Goal: Task Accomplishment & Management: Manage account settings

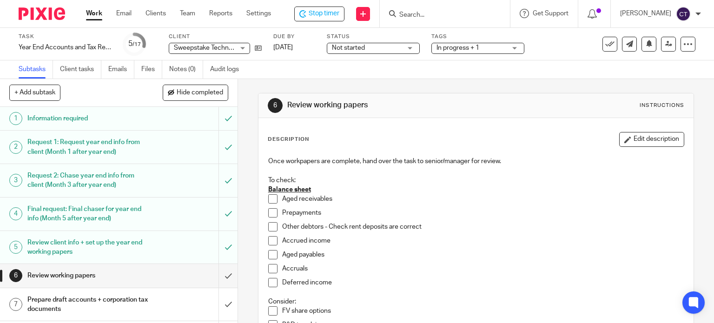
drag, startPoint x: 271, startPoint y: 198, endPoint x: 271, endPoint y: 206, distance: 7.4
click at [271, 199] on span at bounding box center [272, 198] width 9 height 9
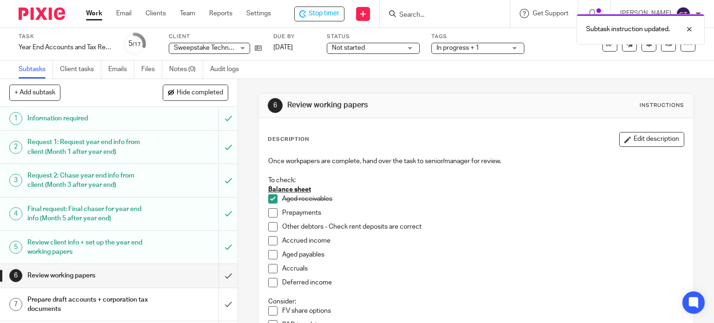
drag, startPoint x: 273, startPoint y: 214, endPoint x: 273, endPoint y: 220, distance: 6.0
click at [273, 215] on span at bounding box center [272, 212] width 9 height 9
drag, startPoint x: 271, startPoint y: 239, endPoint x: 270, endPoint y: 246, distance: 7.1
click at [271, 239] on span at bounding box center [272, 240] width 9 height 9
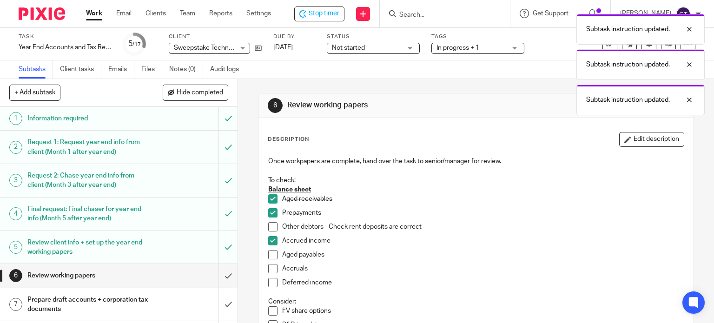
click at [268, 270] on span at bounding box center [272, 268] width 9 height 9
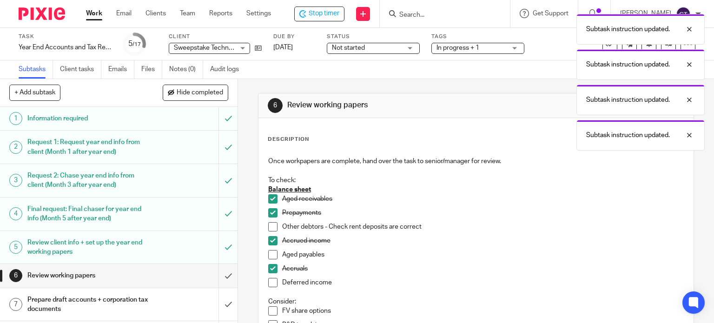
click at [271, 284] on span at bounding box center [272, 282] width 9 height 9
click at [268, 253] on span at bounding box center [272, 254] width 9 height 9
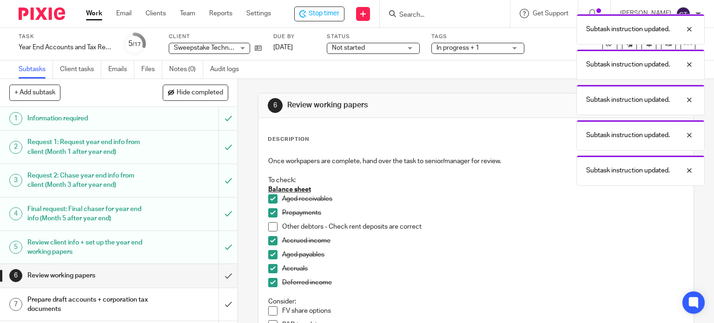
click at [270, 226] on span at bounding box center [272, 226] width 9 height 9
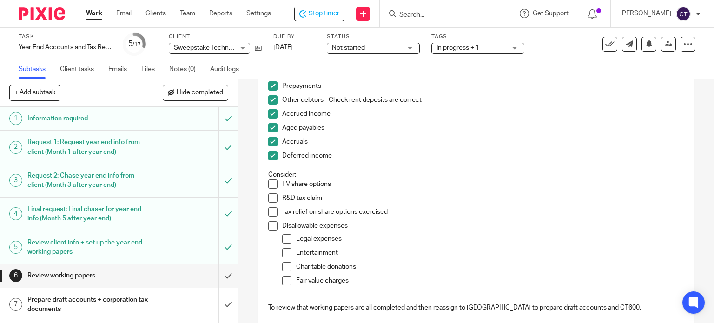
scroll to position [50, 0]
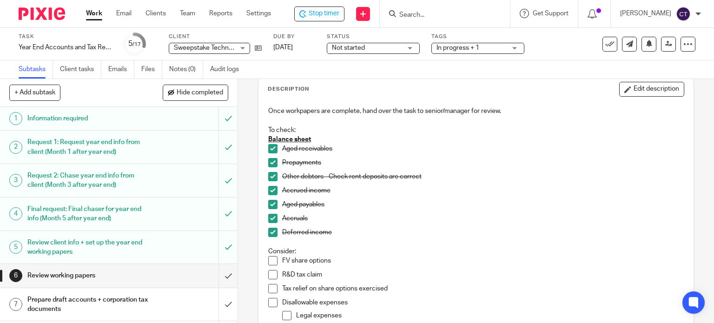
drag, startPoint x: 639, startPoint y: 92, endPoint x: 636, endPoint y: 101, distance: 9.0
click at [638, 93] on button "Edit description" at bounding box center [651, 89] width 65 height 15
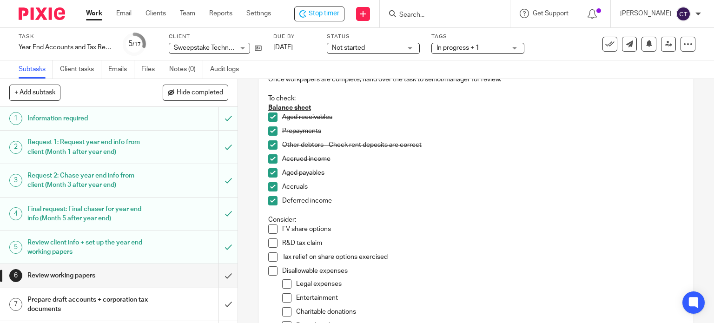
scroll to position [97, 0]
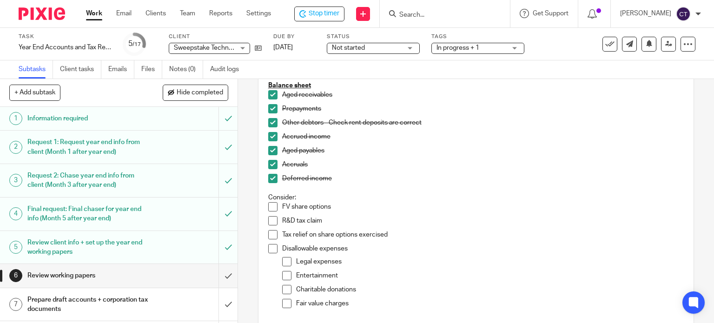
click at [348, 211] on p "FV share options" at bounding box center [483, 206] width 402 height 9
drag, startPoint x: 346, startPoint y: 260, endPoint x: 368, endPoint y: 265, distance: 22.4
click at [346, 261] on p "Legal expenses" at bounding box center [490, 261] width 388 height 9
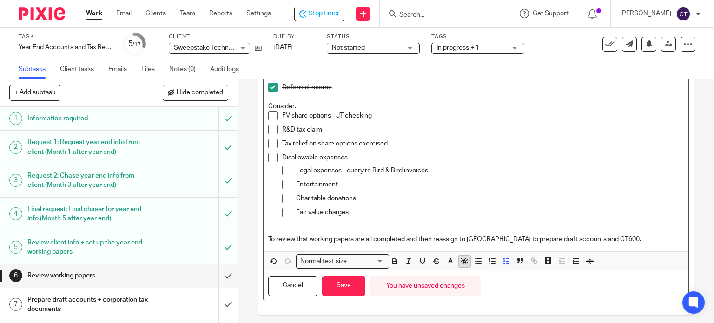
scroll to position [193, 0]
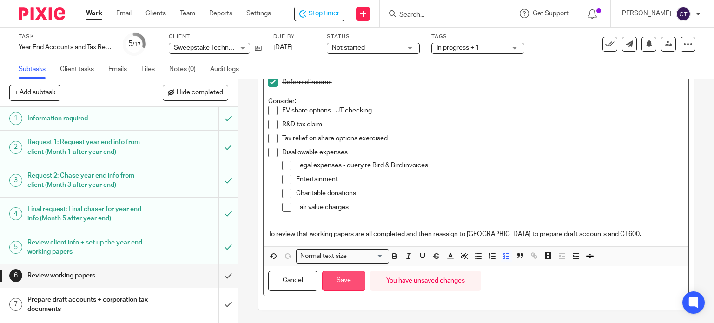
click at [340, 282] on button "Save" at bounding box center [343, 281] width 43 height 20
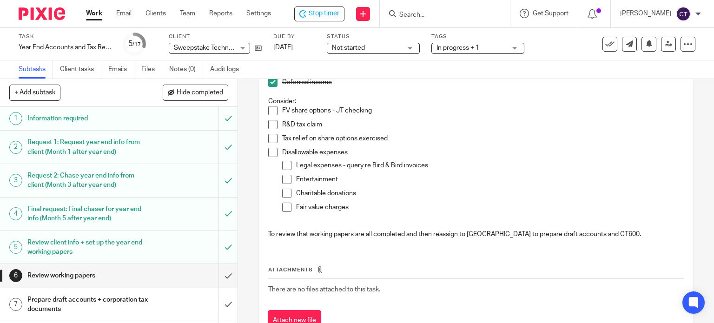
drag, startPoint x: 282, startPoint y: 178, endPoint x: 293, endPoint y: 185, distance: 13.0
click at [283, 178] on span at bounding box center [286, 179] width 9 height 9
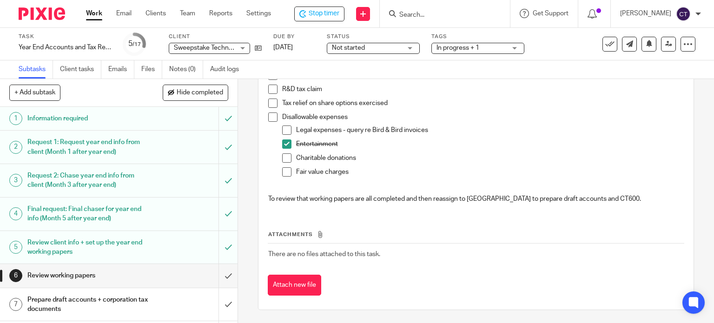
scroll to position [0, 0]
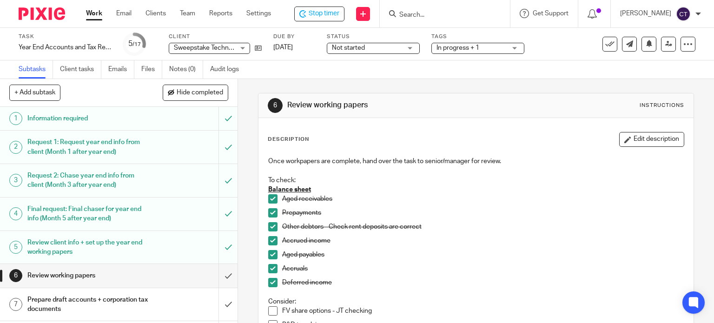
click at [396, 50] on span "Not started" at bounding box center [367, 48] width 70 height 10
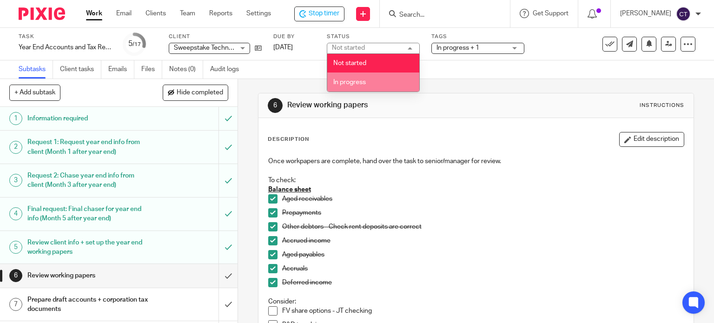
click at [355, 79] on span "In progress" at bounding box center [349, 82] width 33 height 7
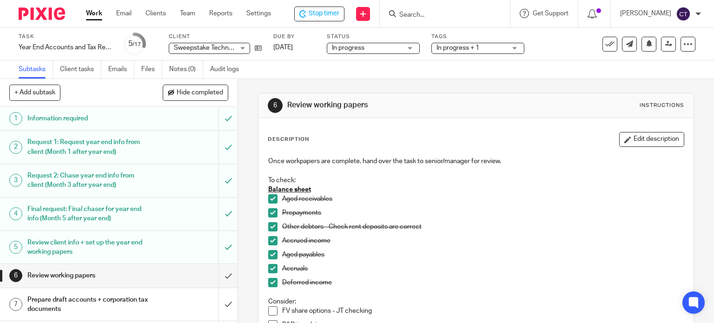
click at [485, 48] on span "In progress + 1" at bounding box center [471, 48] width 70 height 10
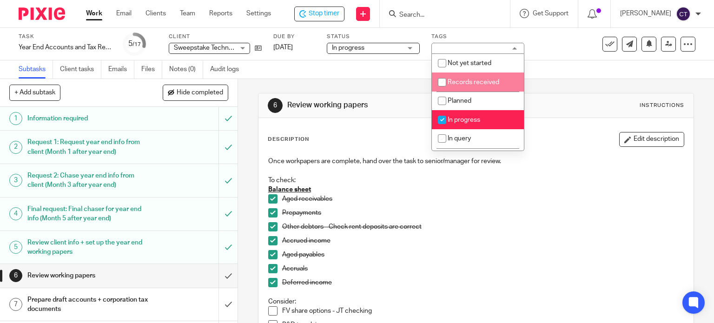
scroll to position [46, 0]
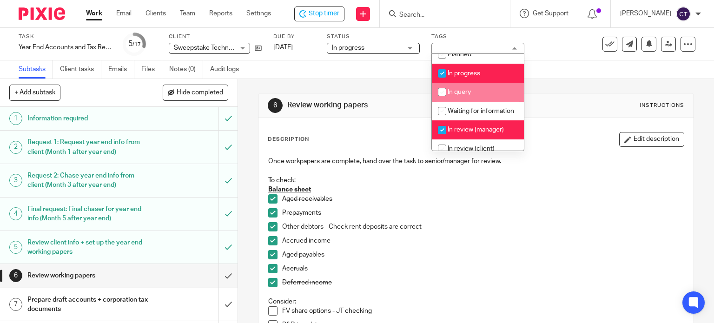
click at [442, 91] on input "checkbox" at bounding box center [442, 92] width 18 height 18
checkbox input "true"
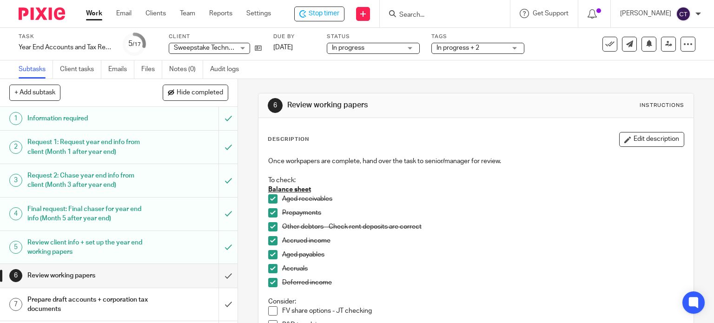
click at [541, 111] on div "6 Review working papers Instructions" at bounding box center [476, 105] width 417 height 15
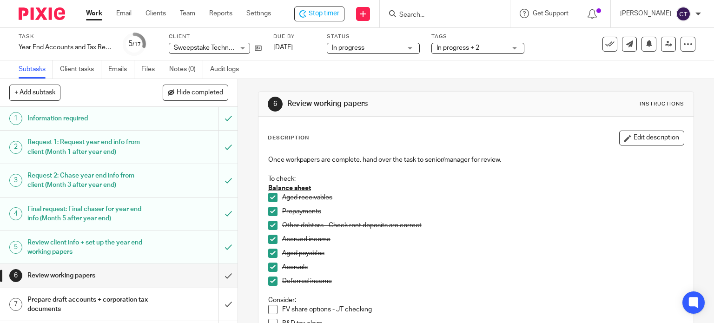
scroll to position [0, 0]
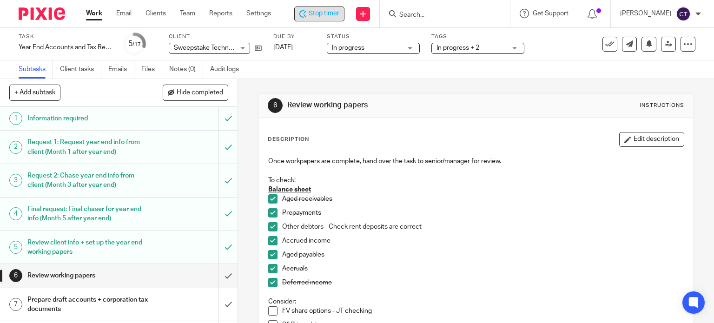
click at [312, 13] on span "Stop timer" at bounding box center [324, 14] width 31 height 10
click at [422, 19] on div at bounding box center [446, 13] width 130 height 27
click at [431, 10] on form at bounding box center [449, 14] width 99 height 12
click at [436, 18] on input "Search" at bounding box center [442, 15] width 84 height 8
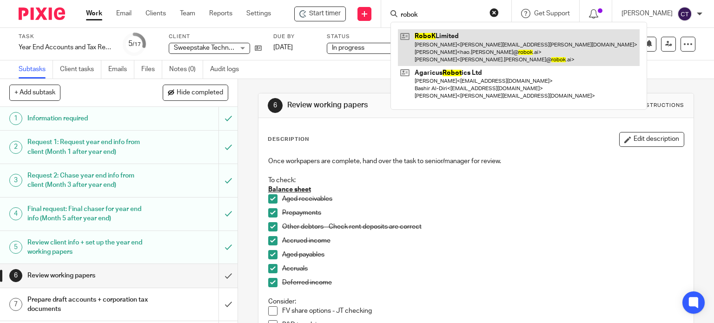
type input "robok"
click at [437, 44] on link at bounding box center [519, 47] width 242 height 37
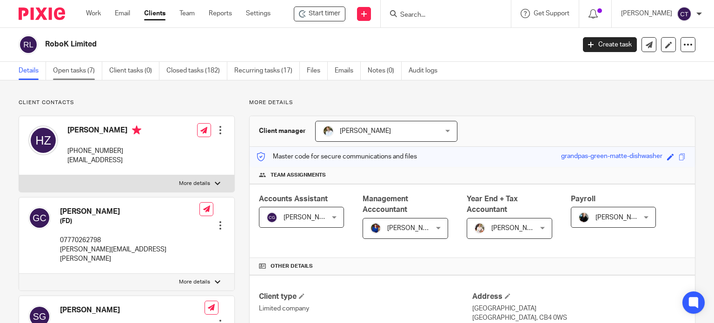
drag, startPoint x: 79, startPoint y: 71, endPoint x: 79, endPoint y: 76, distance: 4.7
click at [79, 72] on link "Open tasks (7)" at bounding box center [77, 71] width 49 height 18
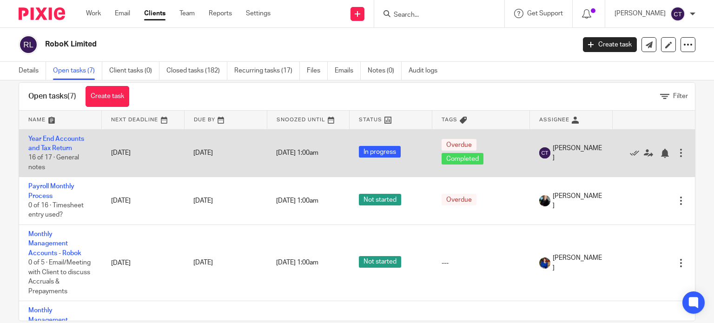
scroll to position [33, 0]
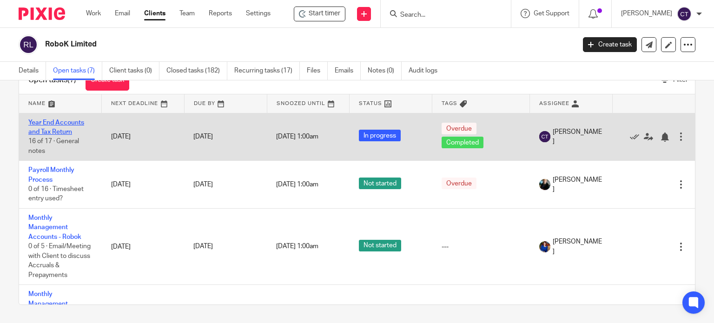
click at [47, 131] on link "Year End Accounts and Tax Return" at bounding box center [56, 127] width 56 height 16
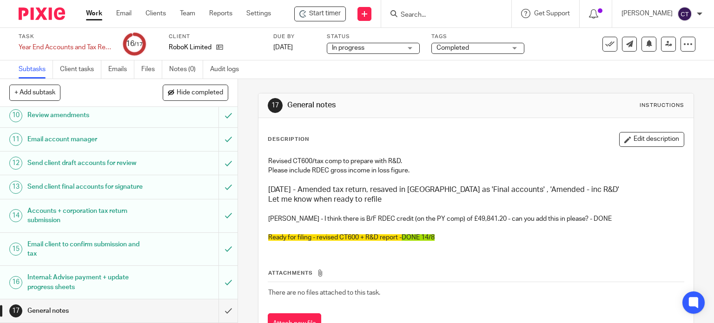
scroll to position [292, 0]
click at [64, 246] on h1 "Email client to confirm submission and tax" at bounding box center [87, 250] width 121 height 24
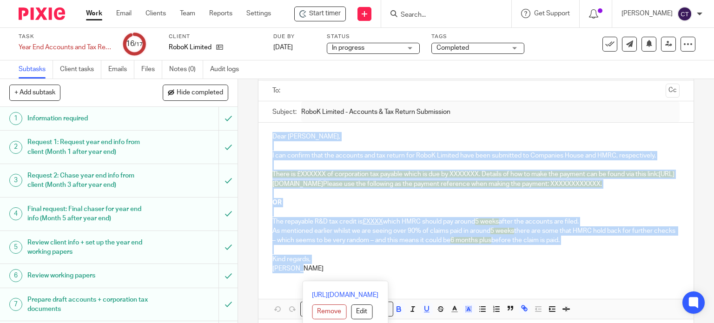
scroll to position [110, 0]
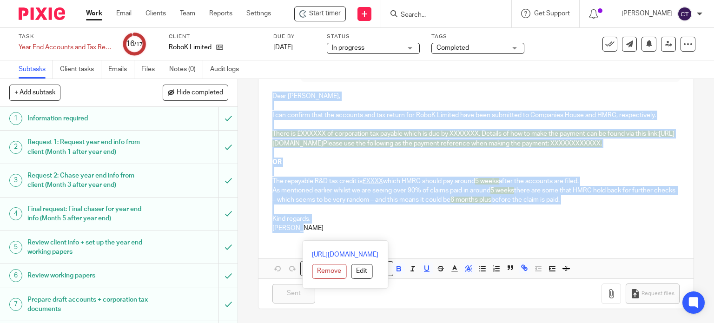
drag, startPoint x: 267, startPoint y: 195, endPoint x: 537, endPoint y: 313, distance: 295.3
click at [538, 314] on div "15 Email client to confirm submission and tax Manual email Secure the attachmen…" at bounding box center [476, 150] width 436 height 346
copy div "Dear [PERSON_NAME], I can confirm that the accounts and tax return for RoboK Li…"
click at [327, 14] on span "Start timer" at bounding box center [325, 14] width 32 height 10
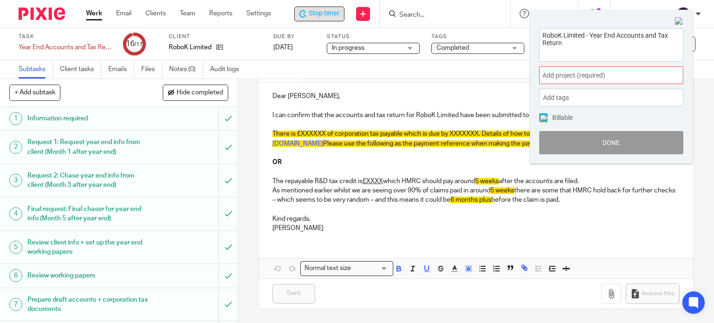
click at [561, 70] on div "Add project (required) :" at bounding box center [611, 75] width 144 height 18
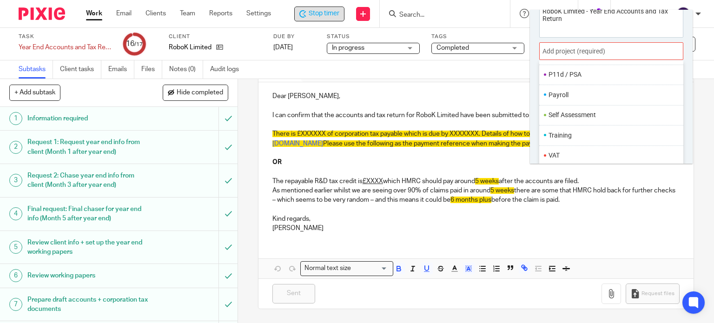
scroll to position [46, 0]
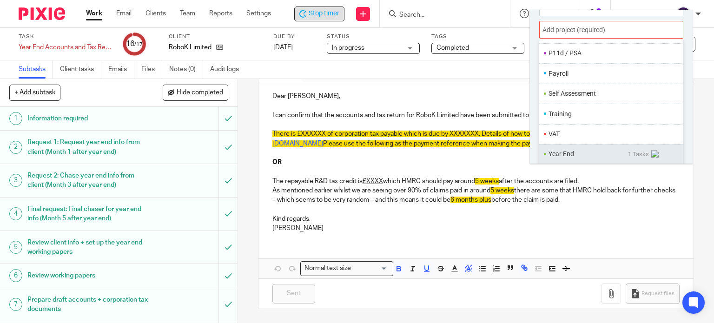
click at [557, 152] on li "Year End" at bounding box center [587, 154] width 79 height 10
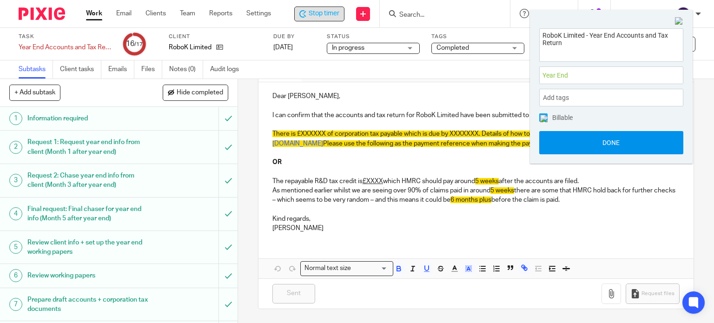
click at [575, 143] on button "Done" at bounding box center [611, 142] width 144 height 23
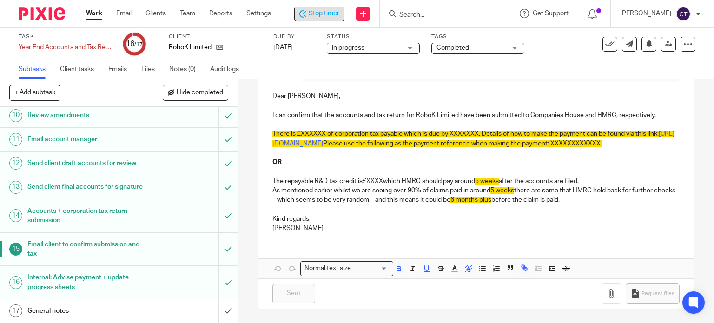
scroll to position [292, 0]
click at [112, 277] on h1 "Internal: Advise payment + update progress sheets" at bounding box center [87, 283] width 121 height 24
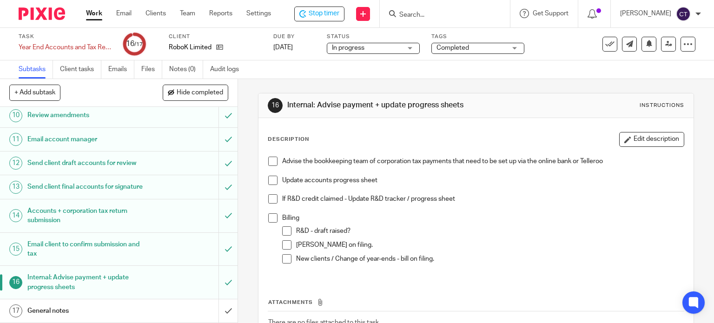
scroll to position [292, 0]
click at [271, 182] on span at bounding box center [272, 180] width 9 height 9
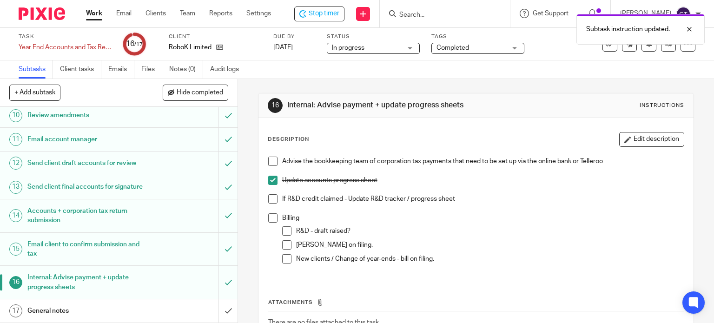
click at [272, 198] on span at bounding box center [272, 198] width 9 height 9
click at [272, 215] on span at bounding box center [272, 217] width 9 height 9
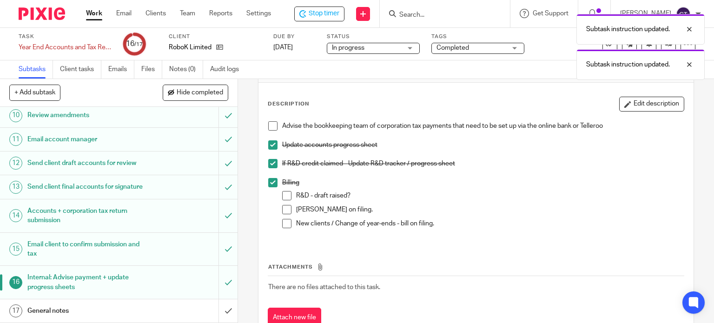
scroll to position [68, 0]
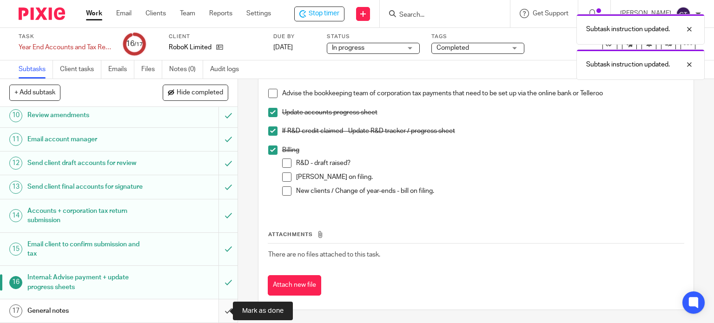
click at [219, 309] on input "submit" at bounding box center [119, 310] width 238 height 23
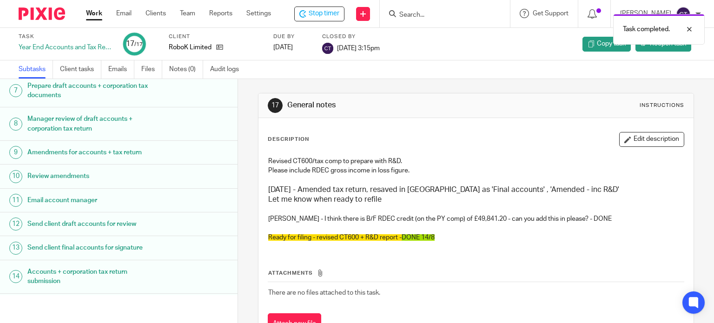
scroll to position [264, 0]
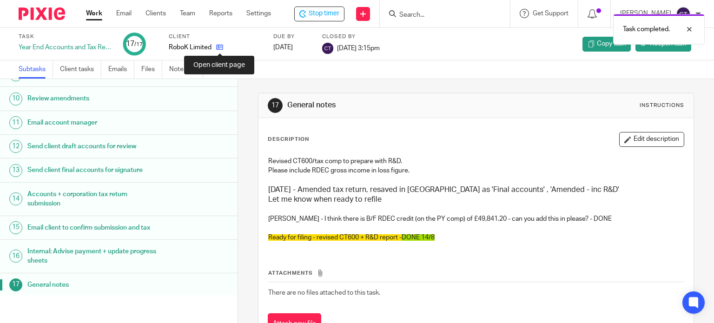
click at [221, 47] on icon at bounding box center [219, 47] width 7 height 7
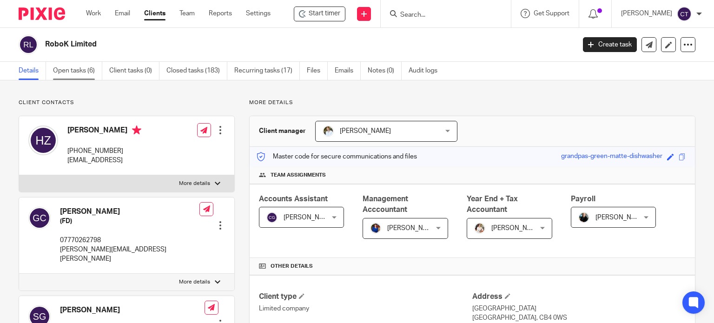
click at [77, 73] on link "Open tasks (6)" at bounding box center [77, 71] width 49 height 18
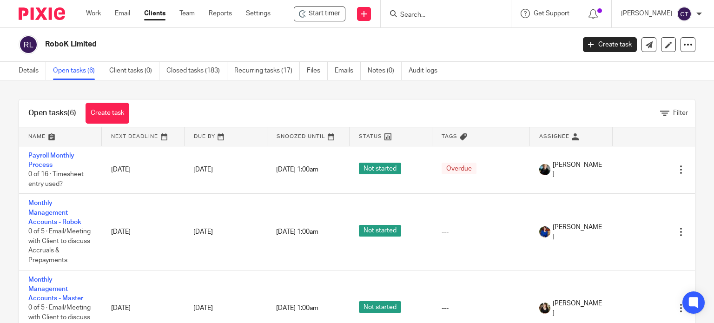
click at [429, 16] on input "Search" at bounding box center [441, 15] width 84 height 8
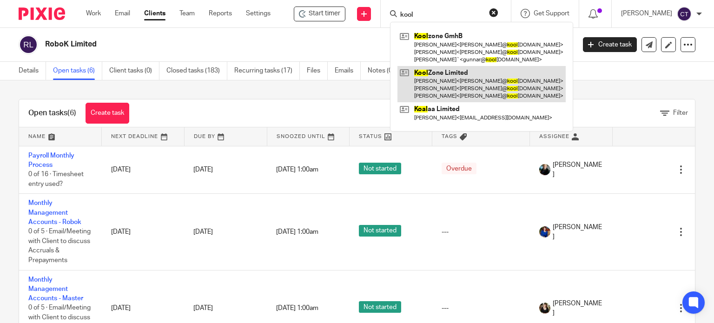
type input "kool"
click at [444, 74] on link at bounding box center [481, 84] width 168 height 37
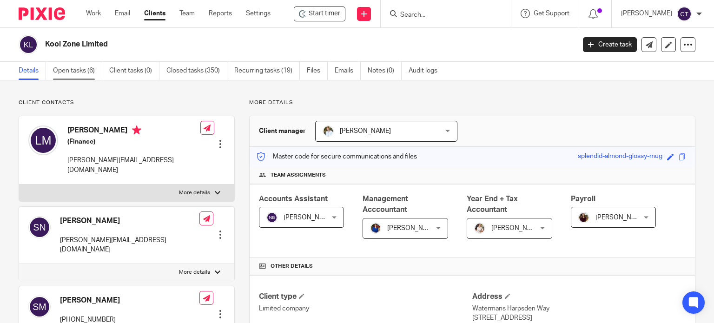
click at [69, 71] on link "Open tasks (6)" at bounding box center [77, 71] width 49 height 18
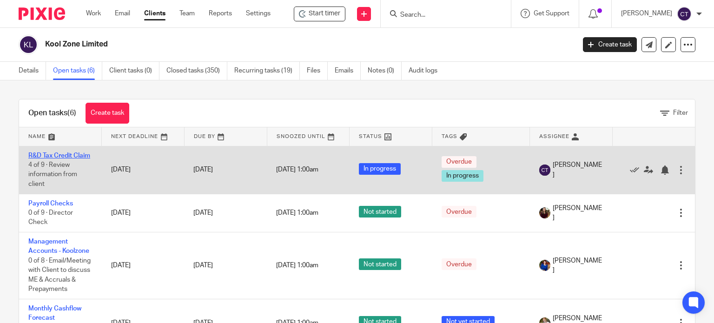
click at [43, 156] on link "R&D Tax Credit Claim" at bounding box center [59, 155] width 62 height 7
